Goal: Information Seeking & Learning: Learn about a topic

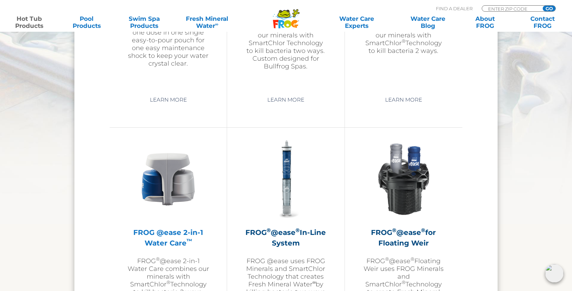
scroll to position [1012, 0]
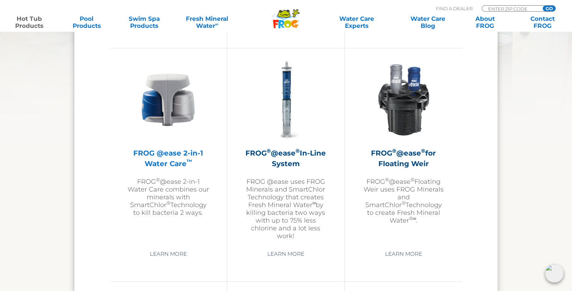
click at [170, 152] on h2 "FROG @ease 2-in-1 Water Care ™" at bounding box center [168, 158] width 82 height 21
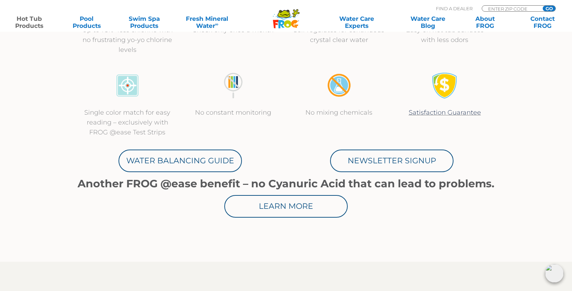
scroll to position [329, 0]
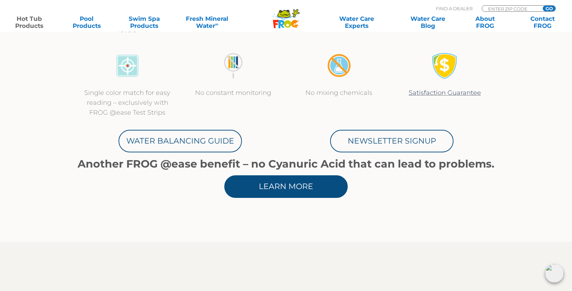
click at [308, 192] on link "Learn More" at bounding box center [285, 186] width 123 height 23
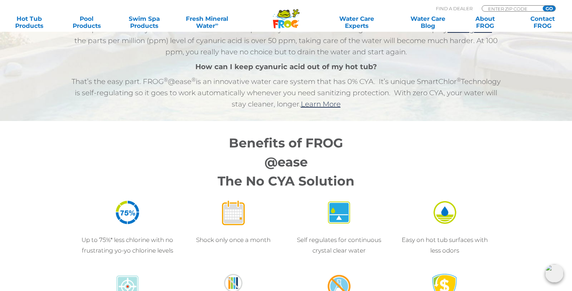
scroll to position [541, 0]
